Goal: Task Accomplishment & Management: Use online tool/utility

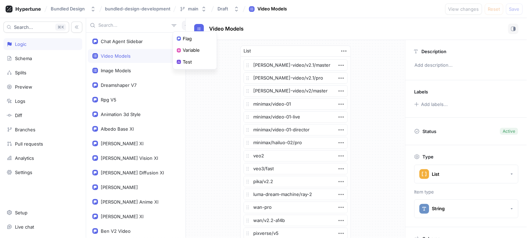
scroll to position [112, 0]
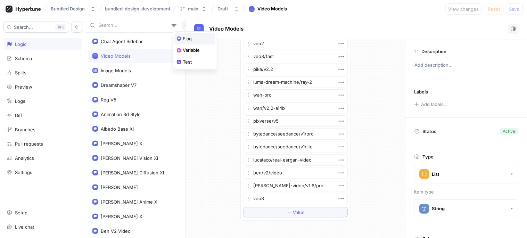
click at [191, 39] on p "Flag" at bounding box center [187, 38] width 9 height 7
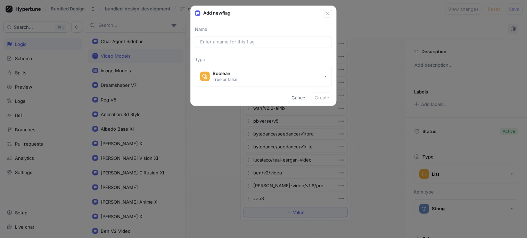
type input "showHypertuneToolbar"
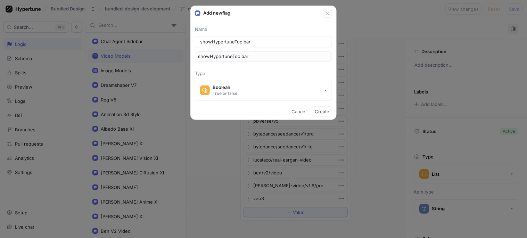
click at [324, 109] on span "Create" at bounding box center [322, 111] width 15 height 4
click at [322, 112] on textarea "wan/v2.2-a14b" at bounding box center [295, 107] width 104 height 11
click at [262, 30] on div "Video Models" at bounding box center [356, 29] width 324 height 10
click at [241, 84] on div "[PERSON_NAME]-video/v2.1/master [PERSON_NAME]-video/v2.1/pro [PERSON_NAME]-vide…" at bounding box center [296, 82] width 110 height 276
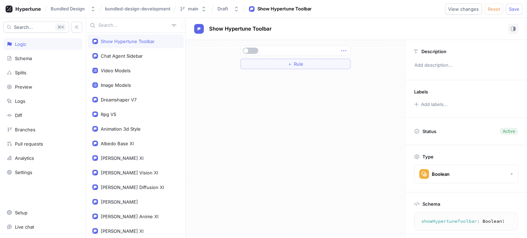
click at [346, 53] on icon "button" at bounding box center [344, 51] width 8 height 8
click at [293, 67] on div "＋ Rule" at bounding box center [295, 57] width 110 height 24
click at [293, 65] on div "＋ Rule" at bounding box center [296, 64] width 16 height 4
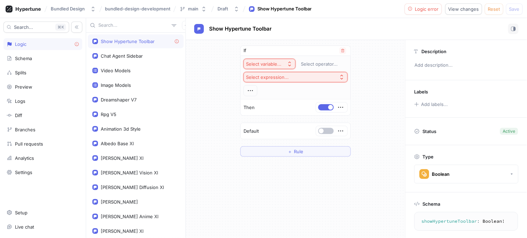
click at [275, 61] on div "Select variable..." at bounding box center [263, 64] width 35 height 6
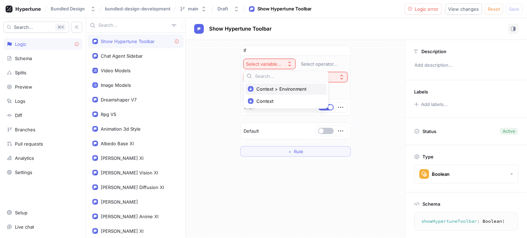
click at [280, 85] on div "Context > Environment" at bounding box center [286, 88] width 82 height 11
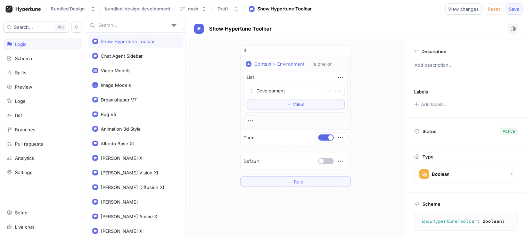
click at [515, 9] on span "Save" at bounding box center [514, 9] width 10 height 4
click at [132, 48] on div "Show Hypertune Toolbar" at bounding box center [136, 41] width 96 height 14
click at [131, 44] on div "Show Hypertune Toolbar" at bounding box center [128, 42] width 54 height 6
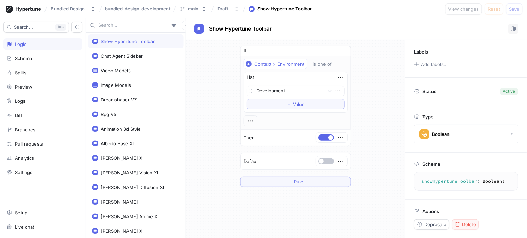
click at [466, 222] on span "Delete" at bounding box center [469, 224] width 14 height 4
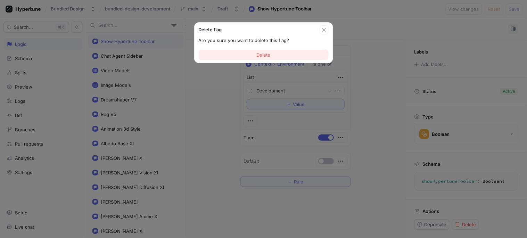
click at [279, 53] on button "Delete" at bounding box center [264, 55] width 130 height 10
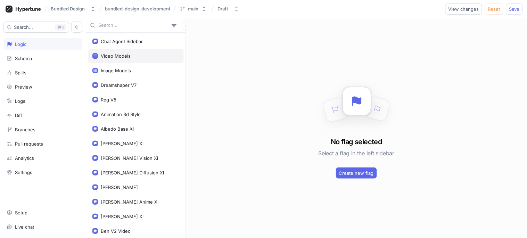
click at [103, 53] on div "Video Models" at bounding box center [116, 56] width 30 height 6
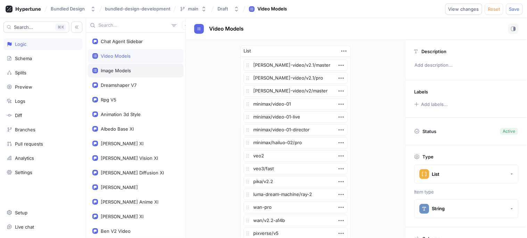
click at [110, 68] on div "Image Models" at bounding box center [116, 71] width 30 height 6
type textarea "x"
type textarea "imageModels: [String!]!"
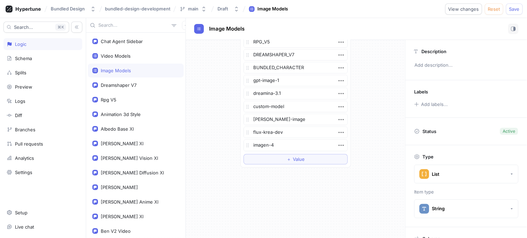
scroll to position [417, 0]
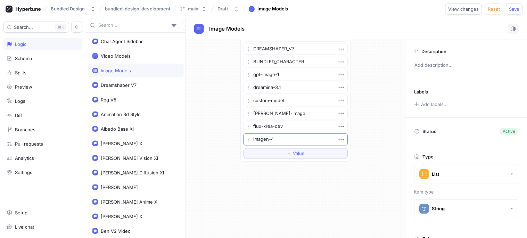
click at [265, 138] on textarea "imagen-4" at bounding box center [295, 138] width 104 height 11
drag, startPoint x: 116, startPoint y: 73, endPoint x: 106, endPoint y: 70, distance: 10.2
click at [106, 70] on div "Image Models" at bounding box center [116, 71] width 30 height 6
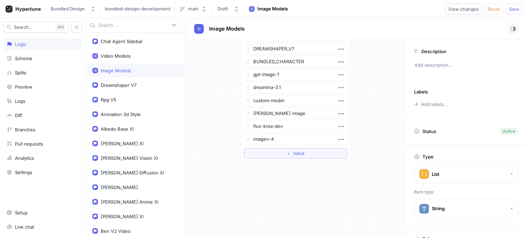
type textarea "x"
click at [217, 30] on span "Image Models" at bounding box center [226, 29] width 35 height 6
click at [217, 30] on input "Image Models" at bounding box center [227, 29] width 36 height 7
click at [218, 30] on input "Image Models" at bounding box center [227, 29] width 36 height 7
click at [241, 29] on input "Image Models" at bounding box center [227, 29] width 36 height 7
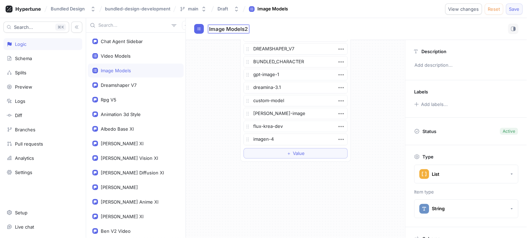
type input "Image Models2"
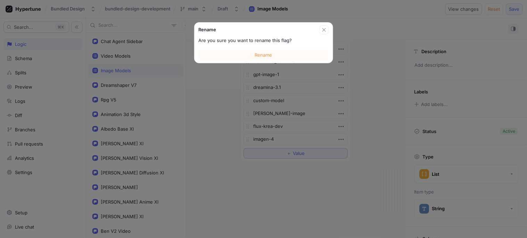
click at [518, 5] on div "Bundled Design bundled-design-development main Draft Image Models View changes …" at bounding box center [263, 119] width 527 height 238
click at [266, 56] on span "Rename" at bounding box center [263, 55] width 17 height 4
click at [266, 56] on div "Rename Are you sure you want to rename this flag? Rename Image Models2 Image Mo…" at bounding box center [356, 128] width 341 height 220
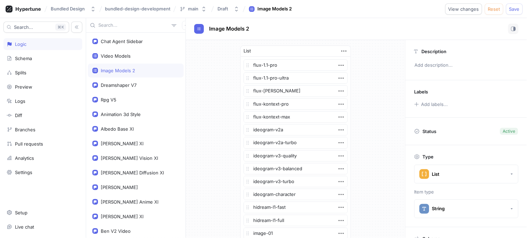
type textarea "x"
click at [244, 28] on span "Image Models 2" at bounding box center [229, 29] width 40 height 6
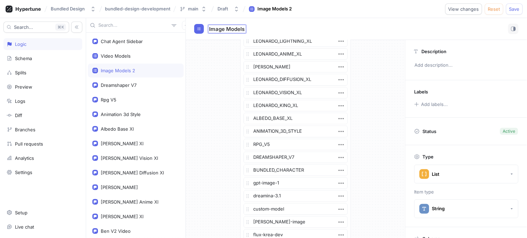
scroll to position [417, 0]
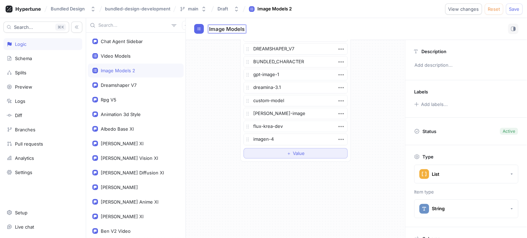
type input "Image Models"
click at [293, 149] on div "Image Models Image Models List flux-1.1-pro flux-1.1-pro-ultra flux-[PERSON_NAM…" at bounding box center [356, 128] width 341 height 220
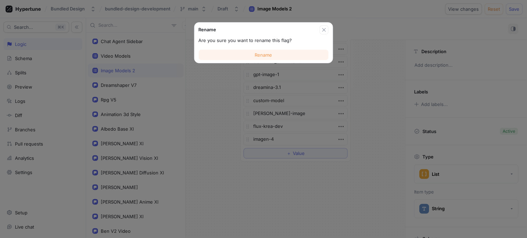
click at [277, 51] on button "Rename" at bounding box center [264, 55] width 130 height 10
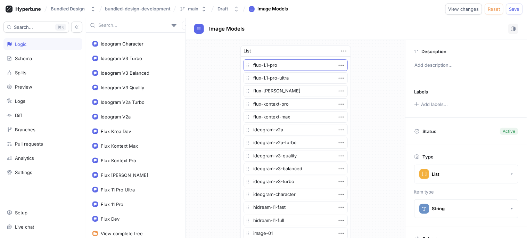
scroll to position [404, 0]
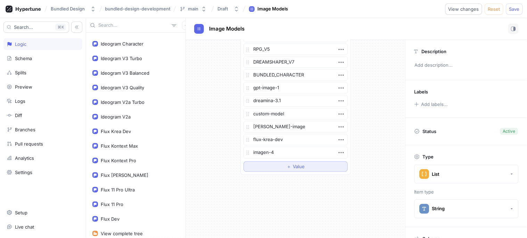
click at [294, 162] on button "＋ Value" at bounding box center [295, 166] width 104 height 10
type textarea "x"
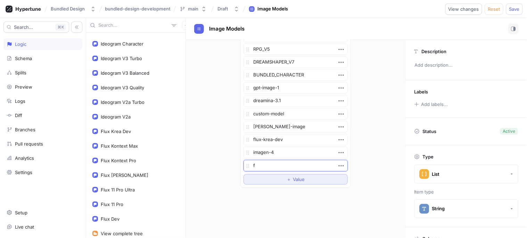
type textarea "fl"
type textarea "x"
type textarea "flux"
type textarea "x"
type textarea "flux-"
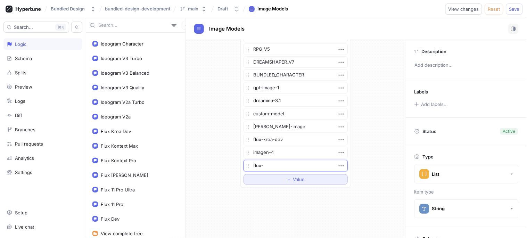
type textarea "x"
type textarea "flux-dev"
type textarea "x"
type textarea "flux-dev"
click at [514, 13] on button "Save" at bounding box center [514, 8] width 17 height 11
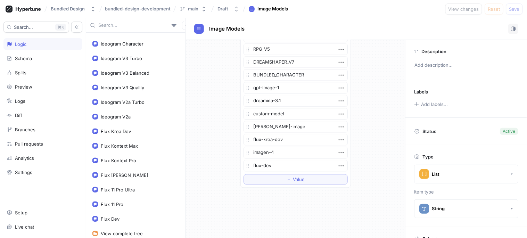
type textarea "x"
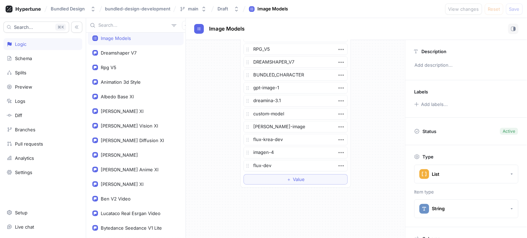
scroll to position [0, 0]
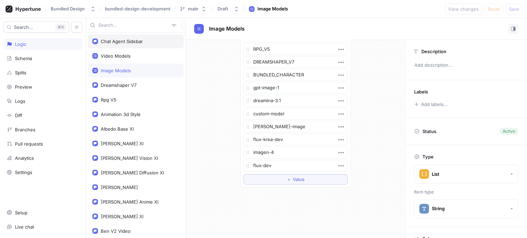
click at [126, 46] on div "Chat Agent Sidebar" at bounding box center [136, 41] width 96 height 14
type textarea "chatAgentSidebar: Boolean!"
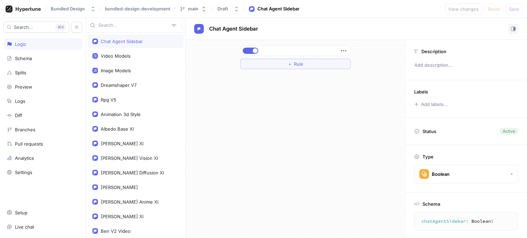
click at [254, 49] on span "button" at bounding box center [255, 50] width 5 height 5
click at [521, 10] on button "Save" at bounding box center [514, 8] width 17 height 11
click at [249, 51] on button "button" at bounding box center [251, 51] width 16 height 6
click at [517, 3] on button "Save" at bounding box center [514, 8] width 17 height 11
